Goal: Find specific page/section: Find specific page/section

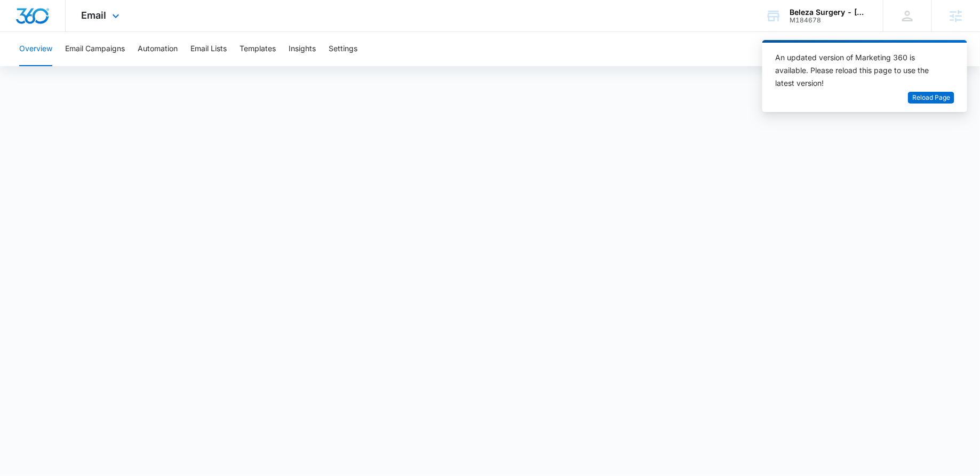
click at [108, 14] on div "Email Apps Reputation Websites Forms CRM Email Social Payments POS Content Ads …" at bounding box center [102, 15] width 73 height 31
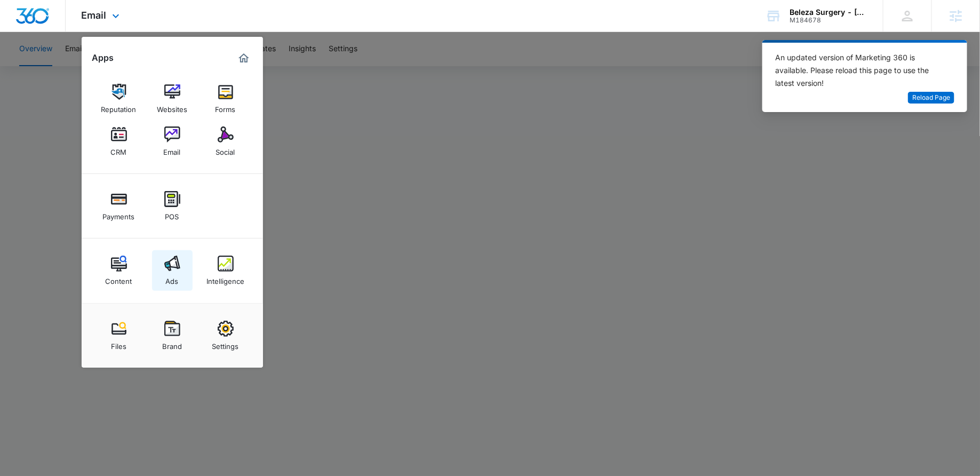
click at [176, 272] on div "Ads" at bounding box center [172, 279] width 13 height 14
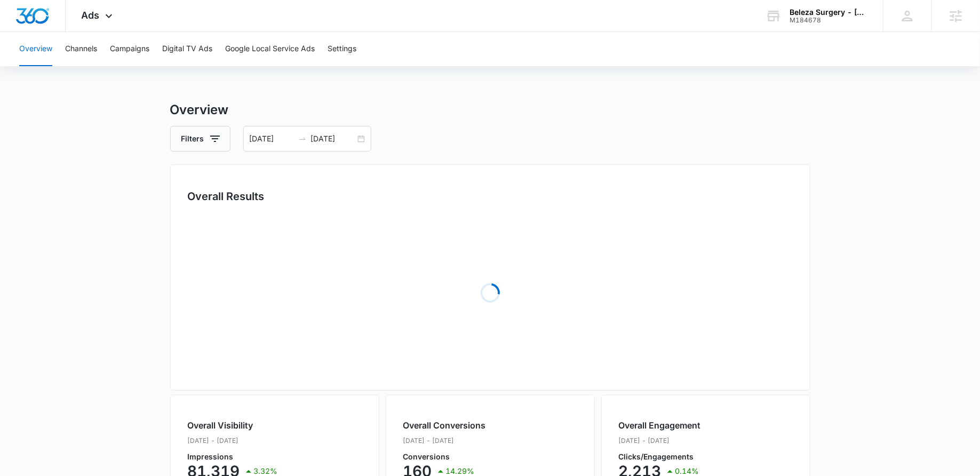
click at [797, 25] on div "Beleza Surgery - Cedar Park M184678 Your Accounts View All" at bounding box center [815, 15] width 133 height 31
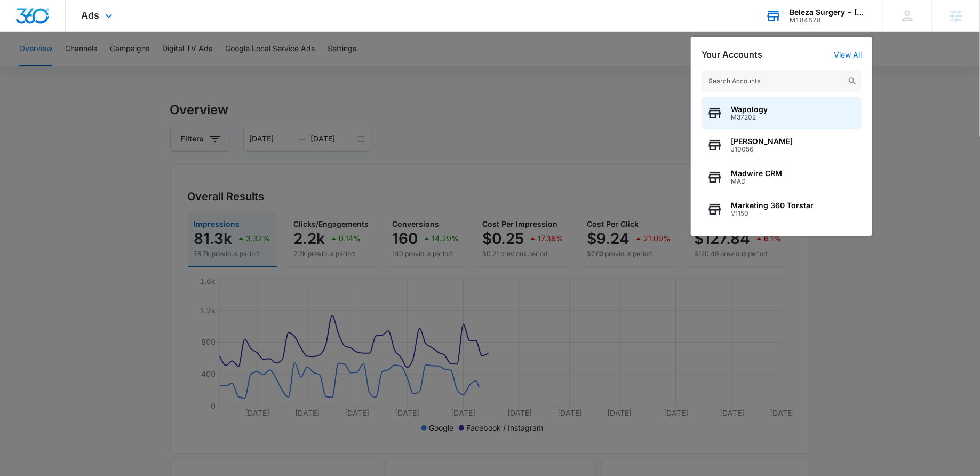
click at [754, 81] on input "text" at bounding box center [781, 80] width 160 height 21
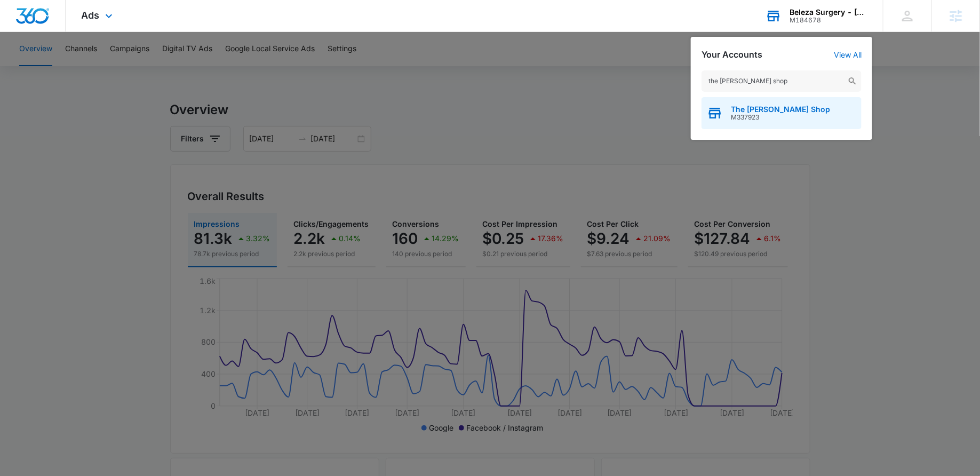
type input "the moss shop"
click at [751, 107] on span "The Moss Shop" at bounding box center [780, 109] width 99 height 9
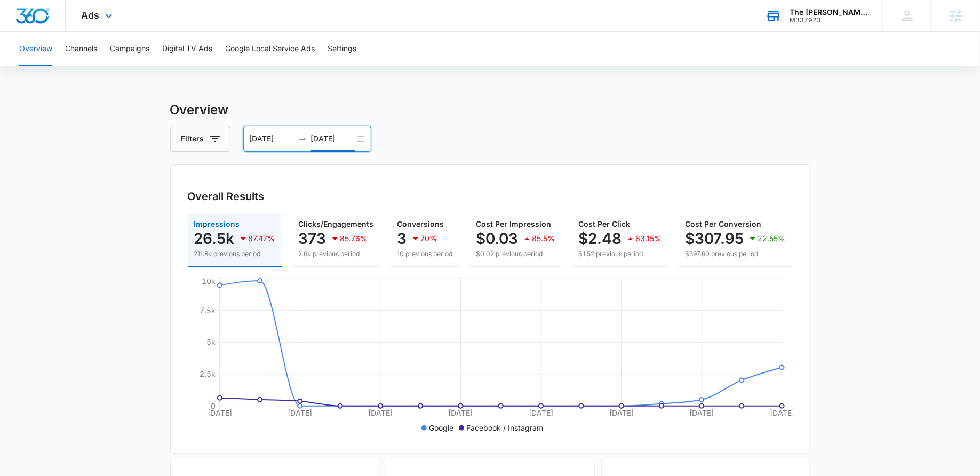
click at [354, 139] on input "10/05/2025" at bounding box center [333, 139] width 44 height 12
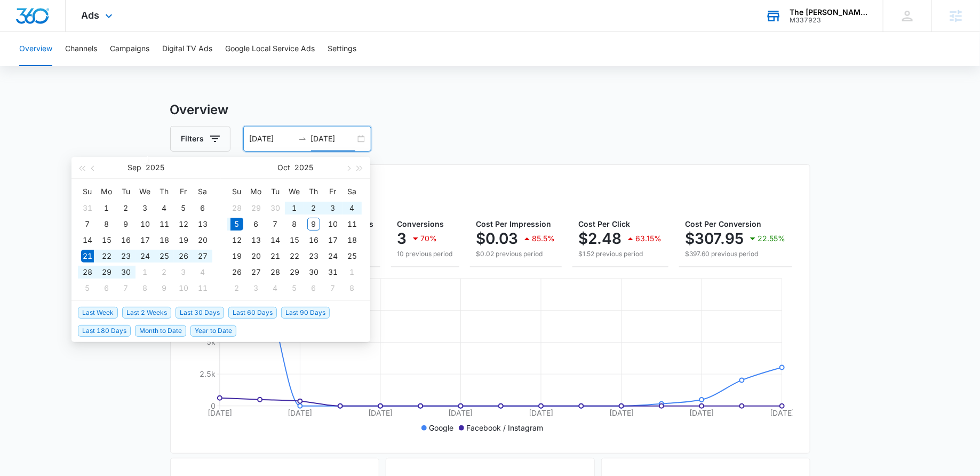
click at [364, 139] on div "09/21/2025 10/05/2025" at bounding box center [307, 139] width 128 height 26
type input "10/05/2025"
click at [160, 307] on span "Last 2 Weeks" at bounding box center [146, 313] width 49 height 12
type input "09/25/2025"
type input "10/09/2025"
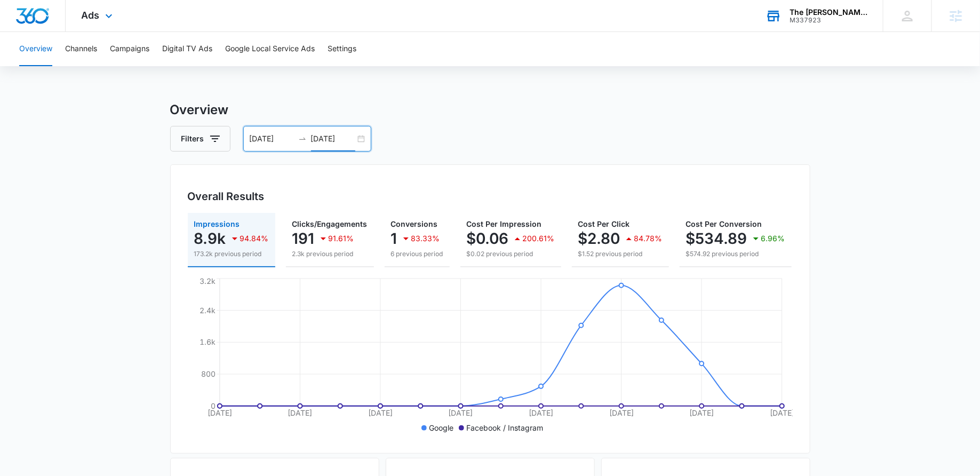
click at [356, 140] on div "09/25/2025 10/09/2025" at bounding box center [307, 139] width 128 height 26
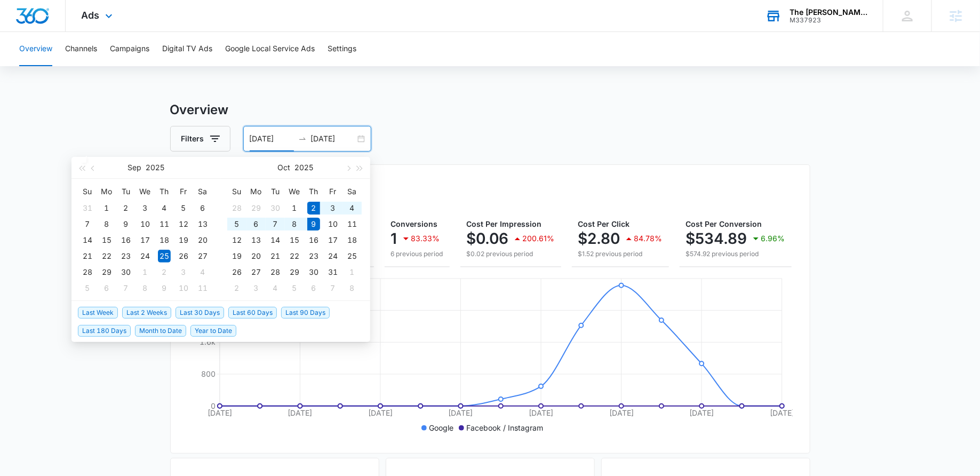
click at [109, 312] on span "Last Week" at bounding box center [98, 313] width 40 height 12
type input "10/02/2025"
